Goal: Task Accomplishment & Management: Use online tool/utility

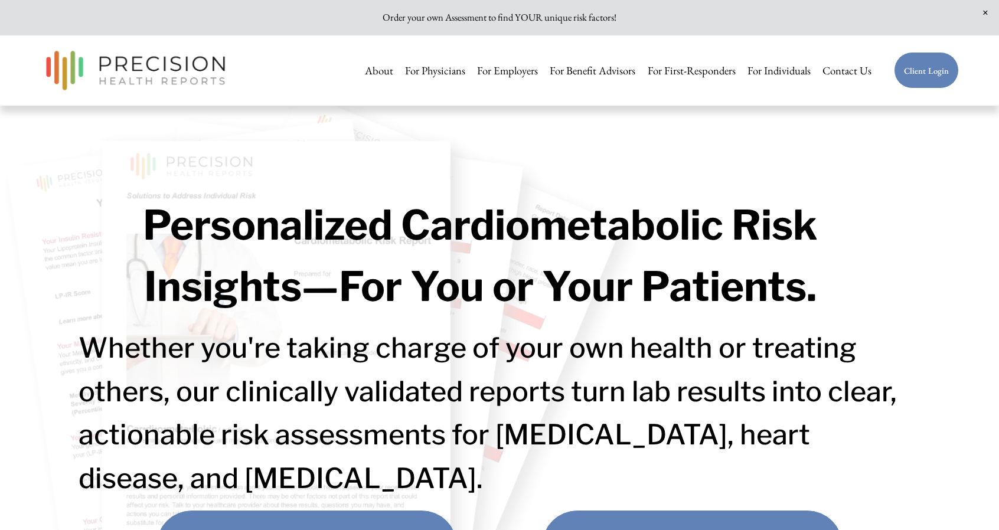
click at [926, 68] on link "Client Login" at bounding box center [927, 70] width 66 height 37
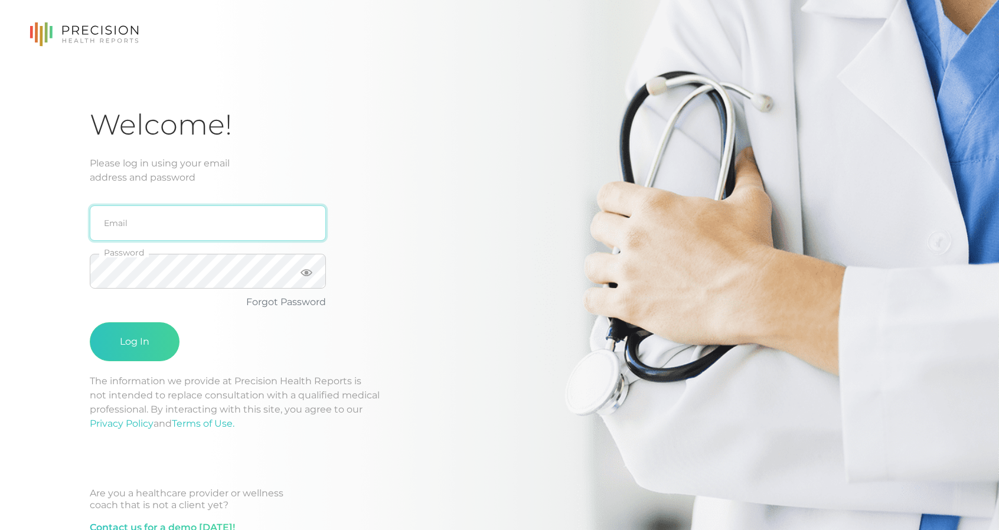
click at [152, 224] on input "email" at bounding box center [208, 222] width 236 height 35
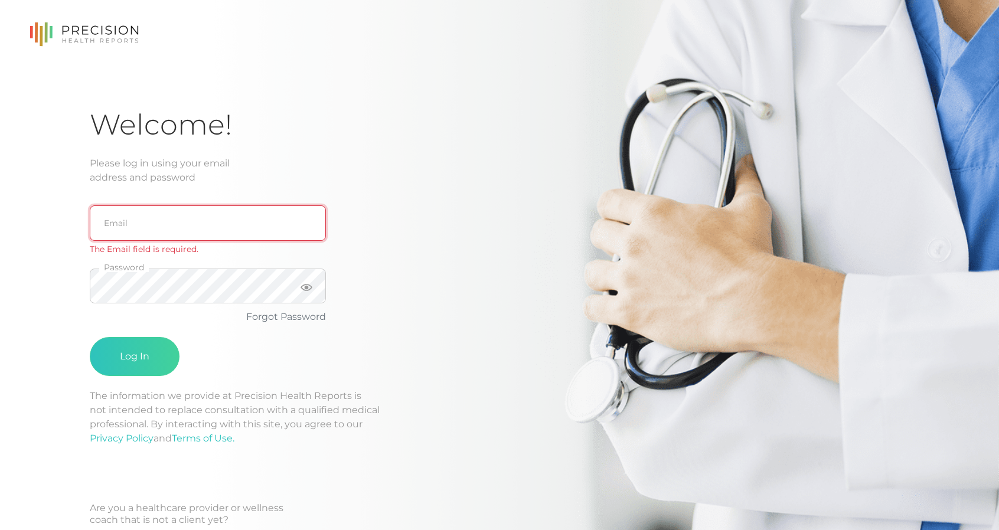
type input "rmichal@ncmdvip.com"
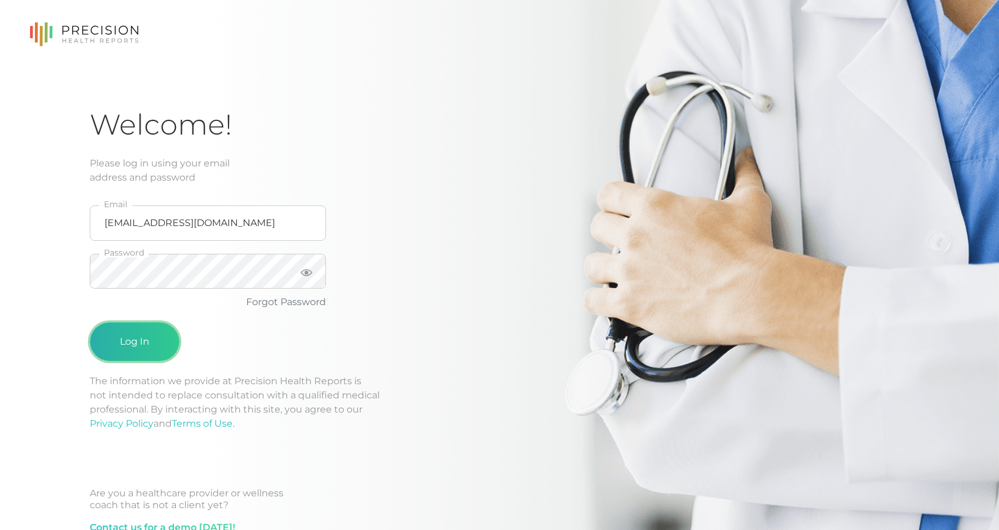
click at [135, 343] on button "Log In" at bounding box center [135, 341] width 90 height 39
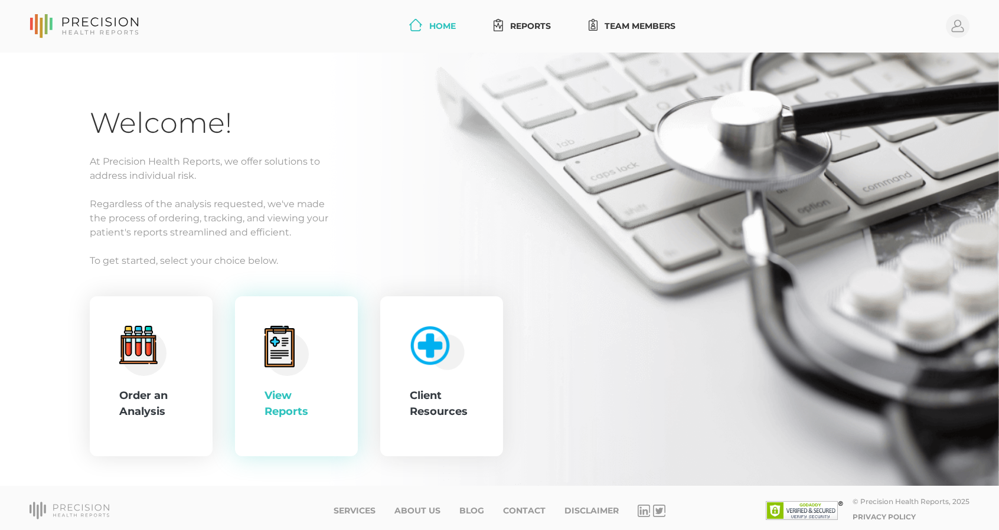
click at [279, 352] on icon at bounding box center [279, 347] width 19 height 22
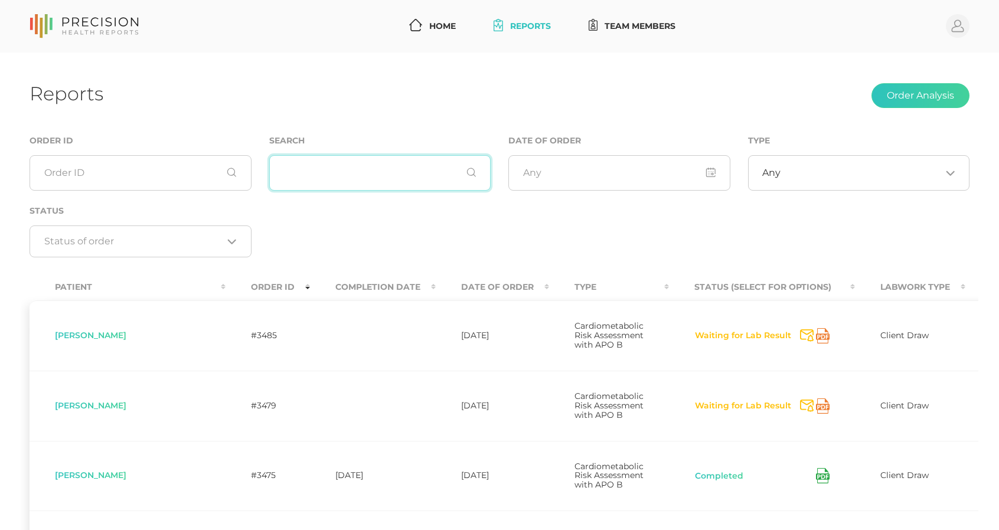
click at [371, 178] on input "text" at bounding box center [380, 172] width 222 height 35
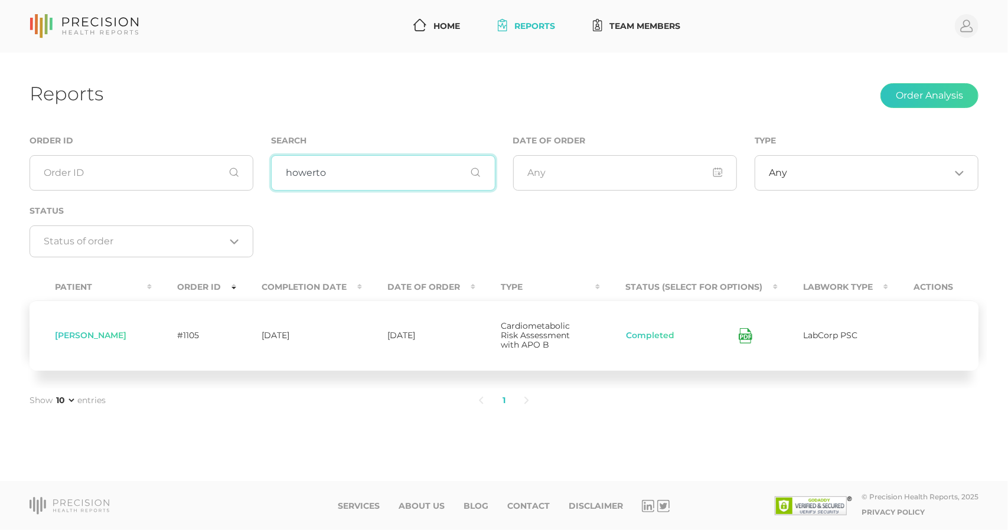
type input "howerto"
